Goal: Communication & Community: Share content

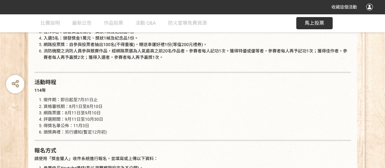
scroll to position [396, 0]
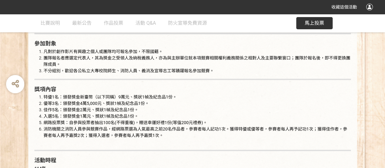
click at [308, 24] on span "馬上投票" at bounding box center [314, 23] width 19 height 6
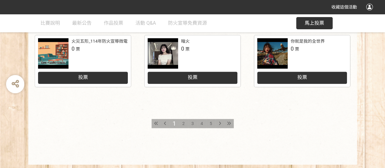
scroll to position [361, 0]
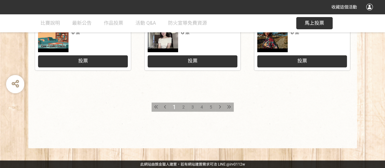
click at [192, 106] on span "3" at bounding box center [193, 106] width 2 height 5
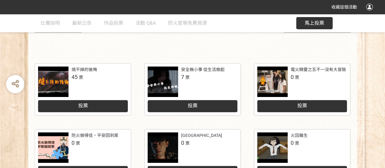
scroll to position [122, 0]
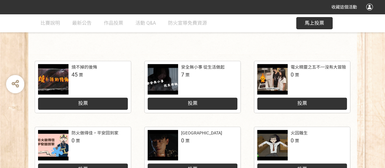
click at [199, 68] on div "安全無小事 從生活做起" at bounding box center [203, 67] width 44 height 6
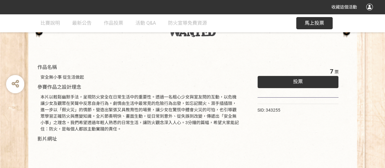
scroll to position [13, 0]
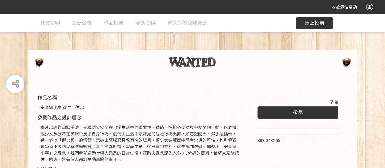
click at [294, 112] on span "投票" at bounding box center [298, 112] width 10 height 6
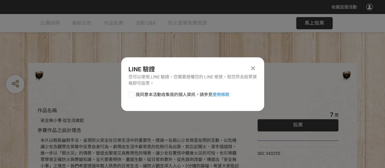
click at [131, 93] on div at bounding box center [131, 94] width 6 height 6
checkbox input "true"
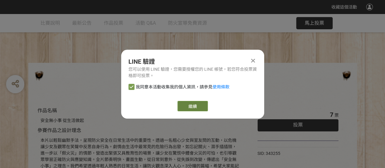
click at [186, 107] on link "繼續" at bounding box center [193, 106] width 30 height 10
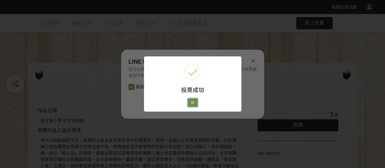
click at [192, 103] on button "好" at bounding box center [193, 102] width 10 height 9
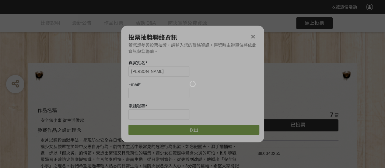
click at [157, 93] on div at bounding box center [192, 84] width 385 height 168
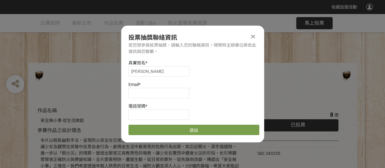
click at [63, 131] on span "參賽作品之設計理念" at bounding box center [59, 130] width 44 height 6
click at [254, 36] on icon at bounding box center [253, 36] width 4 height 6
